Goal: Register for event/course

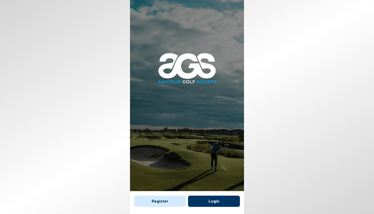
scroll to position [6, 0]
click at [162, 195] on button "Register" at bounding box center [160, 200] width 52 height 11
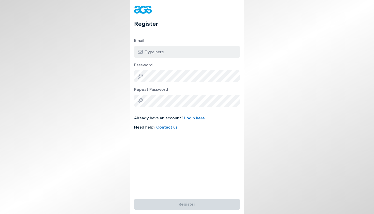
click at [162, 48] on input "email" at bounding box center [187, 52] width 106 height 12
type input "kodom0979@icloud.com"
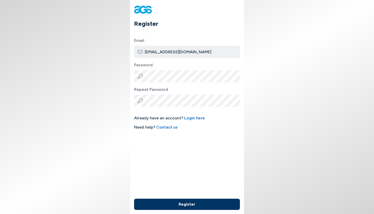
click at [184, 200] on button "Register" at bounding box center [187, 203] width 106 height 11
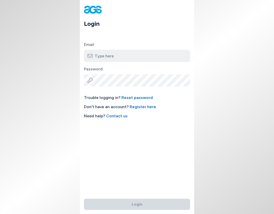
type input "[EMAIL_ADDRESS][DOMAIN_NAME]"
click at [137, 201] on button "Login" at bounding box center [137, 203] width 106 height 11
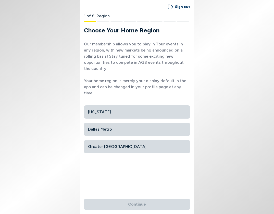
click at [106, 125] on span "Dallas Metro" at bounding box center [137, 129] width 98 height 9
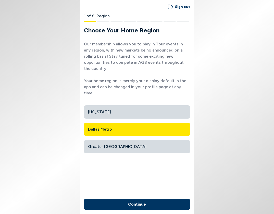
click at [136, 203] on button "Continue" at bounding box center [137, 203] width 106 height 11
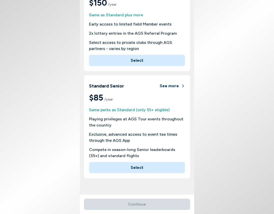
scroll to position [164, 0]
click at [138, 163] on button "Select" at bounding box center [137, 167] width 96 height 11
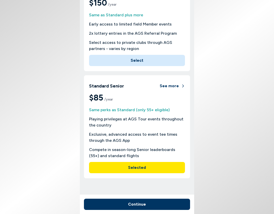
click at [134, 204] on button "Continue" at bounding box center [137, 203] width 106 height 11
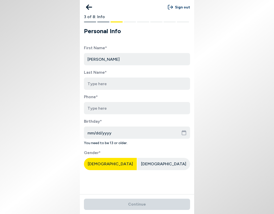
type input "[PERSON_NAME]"
type input "9404537308"
click at [93, 134] on input "mm/dd/yyyy" at bounding box center [137, 132] width 106 height 12
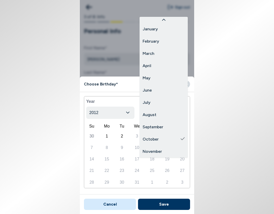
click at [182, 112] on body "Sign out 3 of 8: Info Personal Info First Name* Ken Last Name* Odom Phone* 9404…" at bounding box center [137, 107] width 274 height 214
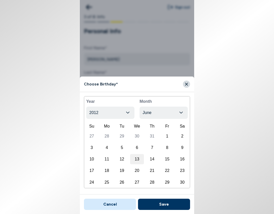
click at [135, 158] on div "13" at bounding box center [137, 159] width 14 height 10
click at [129, 113] on icon "button" at bounding box center [128, 112] width 4 height 5
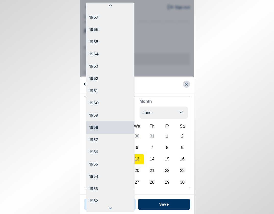
scroll to position [548, 0]
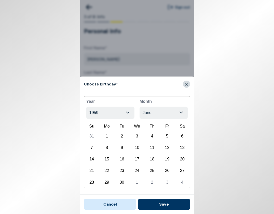
click at [183, 148] on div "13" at bounding box center [182, 147] width 14 height 10
click at [163, 206] on button "Save" at bounding box center [164, 203] width 52 height 11
type input "06/13/1959"
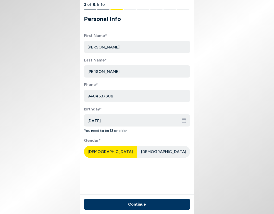
scroll to position [15, 0]
click at [133, 204] on button "Continue" at bounding box center [137, 203] width 106 height 11
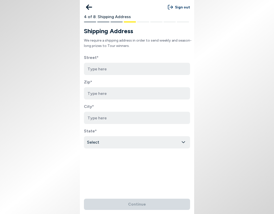
click at [184, 69] on input at bounding box center [137, 69] width 106 height 12
type input "605 Embers Lane"
type input "76085"
type input "Weatherford"
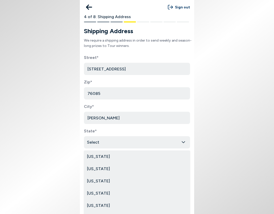
click at [186, 143] on html "Sign out 4 of 8: Shipping Address Shipping Address We require a shipping addres…" at bounding box center [137, 107] width 274 height 214
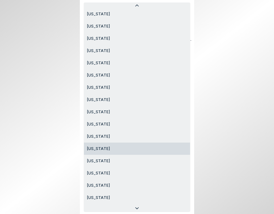
scroll to position [344, 0]
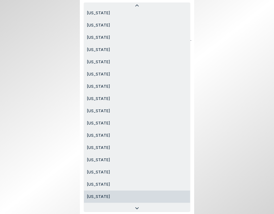
select select "Texas"
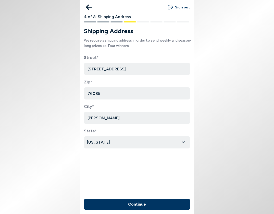
click at [136, 204] on button "Continue" at bounding box center [137, 203] width 106 height 11
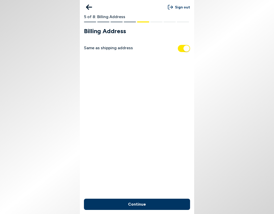
click at [136, 204] on button "Continue" at bounding box center [137, 203] width 106 height 11
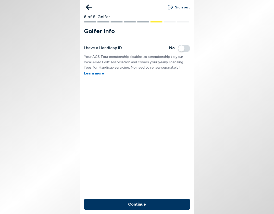
click at [183, 47] on span "button" at bounding box center [184, 48] width 12 height 7
checkbox input "true"
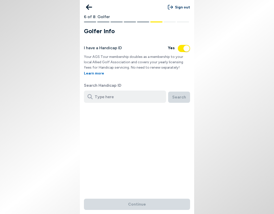
click at [105, 97] on input "number" at bounding box center [125, 96] width 82 height 12
type input "0"
type input "8696621"
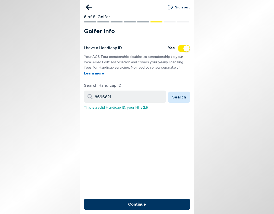
click at [137, 202] on button "Continue" at bounding box center [137, 203] width 106 height 11
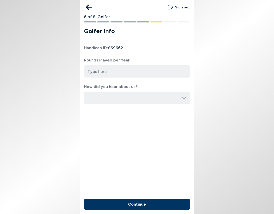
click at [187, 69] on input "number" at bounding box center [137, 71] width 106 height 12
type input "100"
click at [183, 98] on icon at bounding box center [183, 97] width 5 height 5
click at [177, 113] on div "Sign out 6 of 8: Golfer Golfer Info Handicap ID: 8696621 Rounds Played per Year…" at bounding box center [137, 107] width 114 height 214
click at [148, 71] on input "100" at bounding box center [137, 71] width 106 height 12
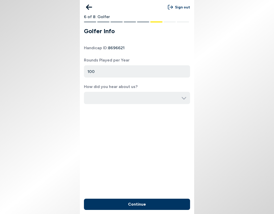
click at [150, 102] on input "button" at bounding box center [137, 98] width 106 height 12
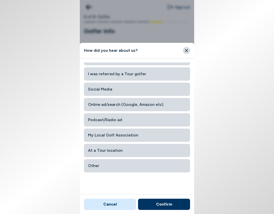
scroll to position [26, 0]
click at [112, 136] on span "My Local Golf Association" at bounding box center [137, 134] width 98 height 9
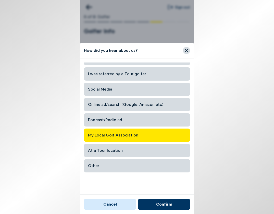
click at [159, 204] on button "Confirm" at bounding box center [164, 203] width 52 height 11
type input "My Local Golf Association"
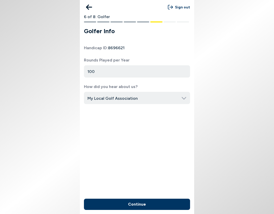
click at [133, 204] on button "Continue" at bounding box center [137, 203] width 106 height 11
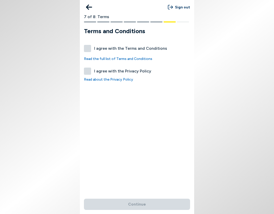
click at [86, 51] on label "I agree with the Terms and Conditions" at bounding box center [137, 48] width 106 height 7
click at [86, 51] on button "I agree with the Terms and Conditions" at bounding box center [87, 48] width 7 height 7
checkbox input "true"
click at [88, 69] on label "I agree with the Privacy Policy" at bounding box center [137, 70] width 106 height 7
click at [88, 69] on button "I agree with the Privacy Policy" at bounding box center [87, 70] width 7 height 7
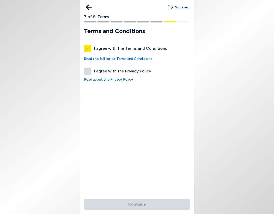
checkbox input "true"
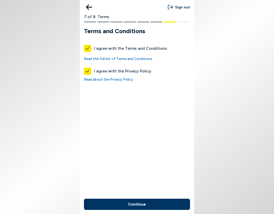
click at [136, 202] on button "Continue" at bounding box center [137, 203] width 106 height 11
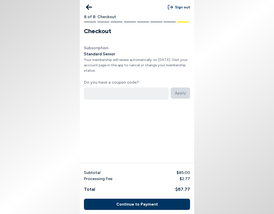
click at [134, 204] on button "Continue to Payment" at bounding box center [137, 203] width 106 height 11
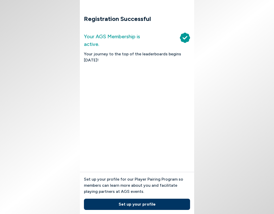
click at [130, 206] on button "Set up your profile" at bounding box center [137, 203] width 106 height 11
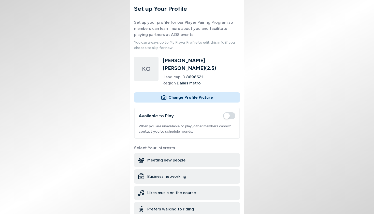
click at [229, 112] on span "button" at bounding box center [229, 115] width 12 height 7
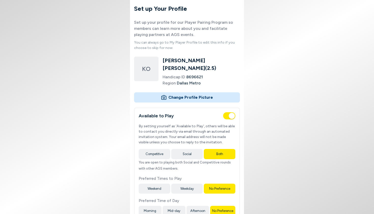
click at [151, 207] on button "Morning" at bounding box center [150, 211] width 23 height 10
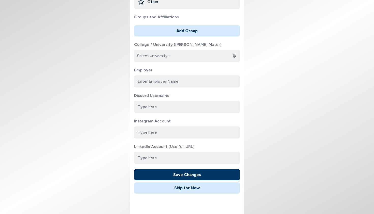
scroll to position [338, 0]
click at [174, 75] on input at bounding box center [187, 81] width 106 height 12
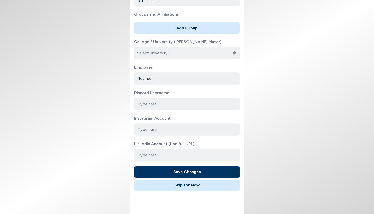
scroll to position [340, 0]
type input "Retired"
click at [185, 166] on button "Save Changes" at bounding box center [187, 171] width 106 height 11
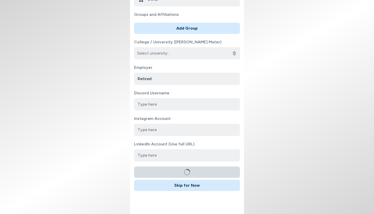
scroll to position [0, 0]
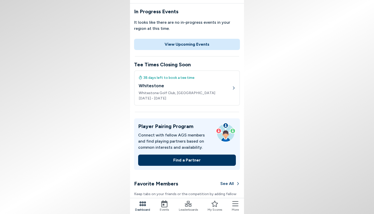
scroll to position [63, 0]
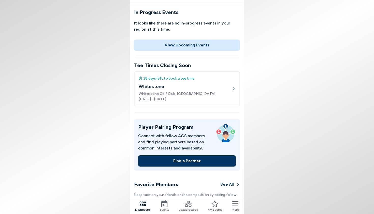
click at [236, 88] on div "38 days left to book a tee time Whitestone Whitestone Golf Club, [GEOGRAPHIC_DA…" at bounding box center [187, 88] width 106 height 35
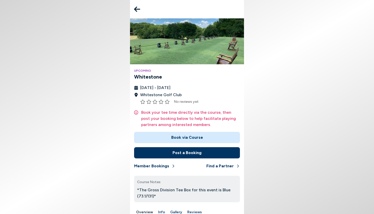
click at [186, 138] on button "Book via Course" at bounding box center [187, 137] width 106 height 11
